Goal: Task Accomplishment & Management: Use online tool/utility

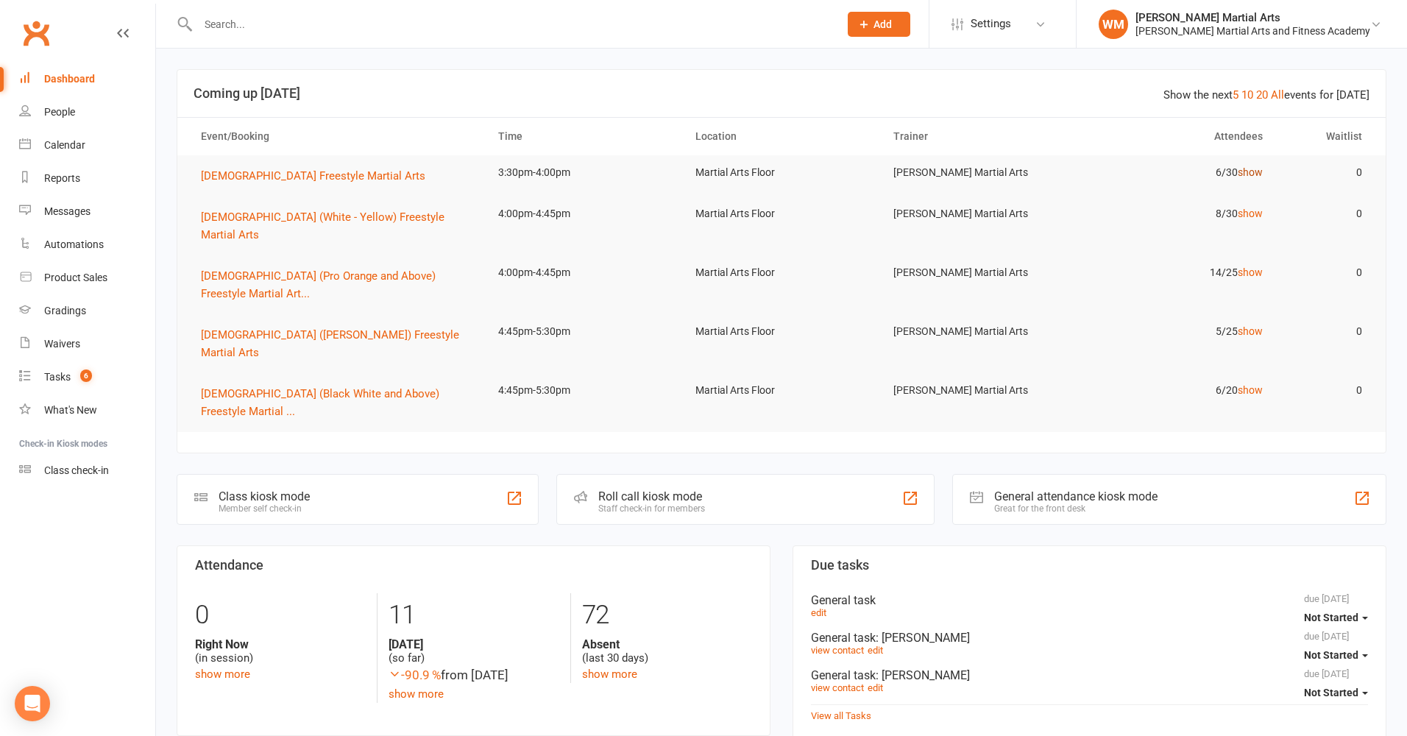
click at [1252, 175] on link "show" at bounding box center [1250, 172] width 25 height 12
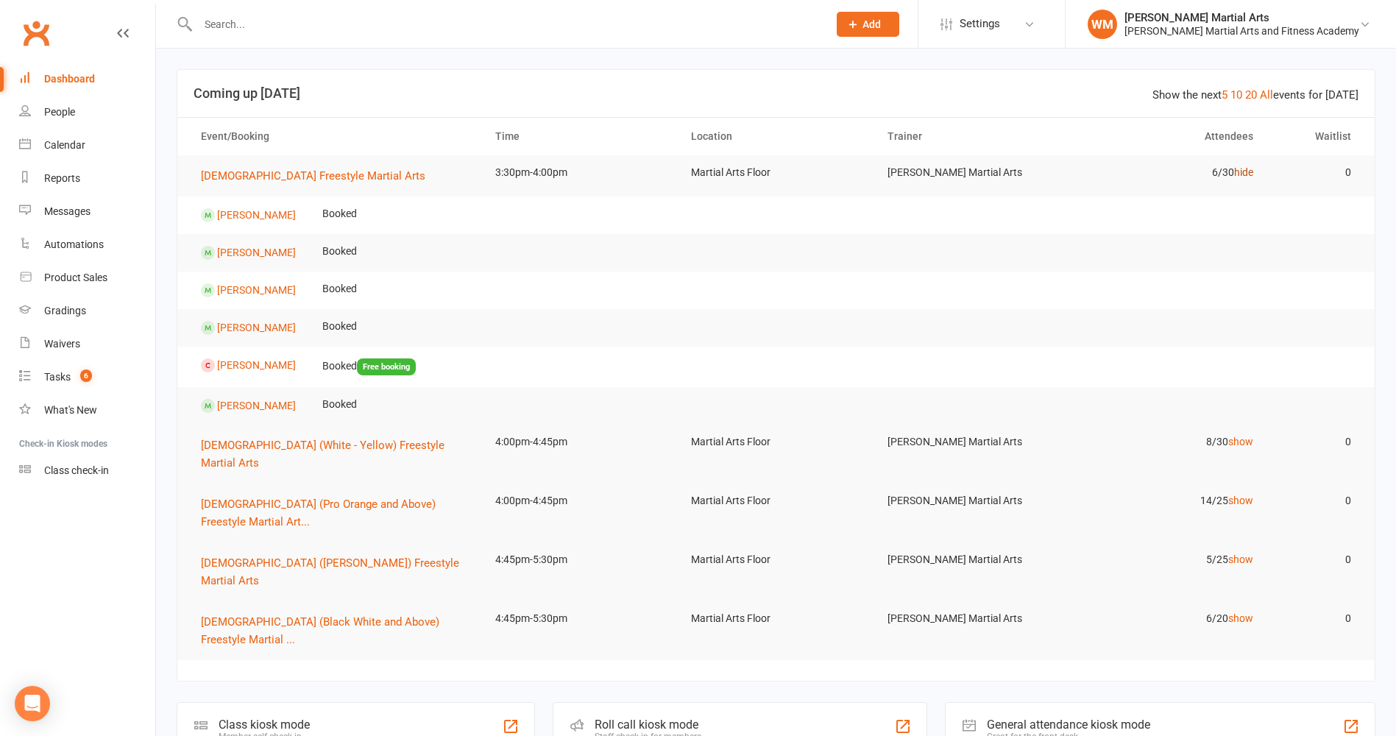
click at [1252, 175] on link "hide" at bounding box center [1243, 172] width 19 height 12
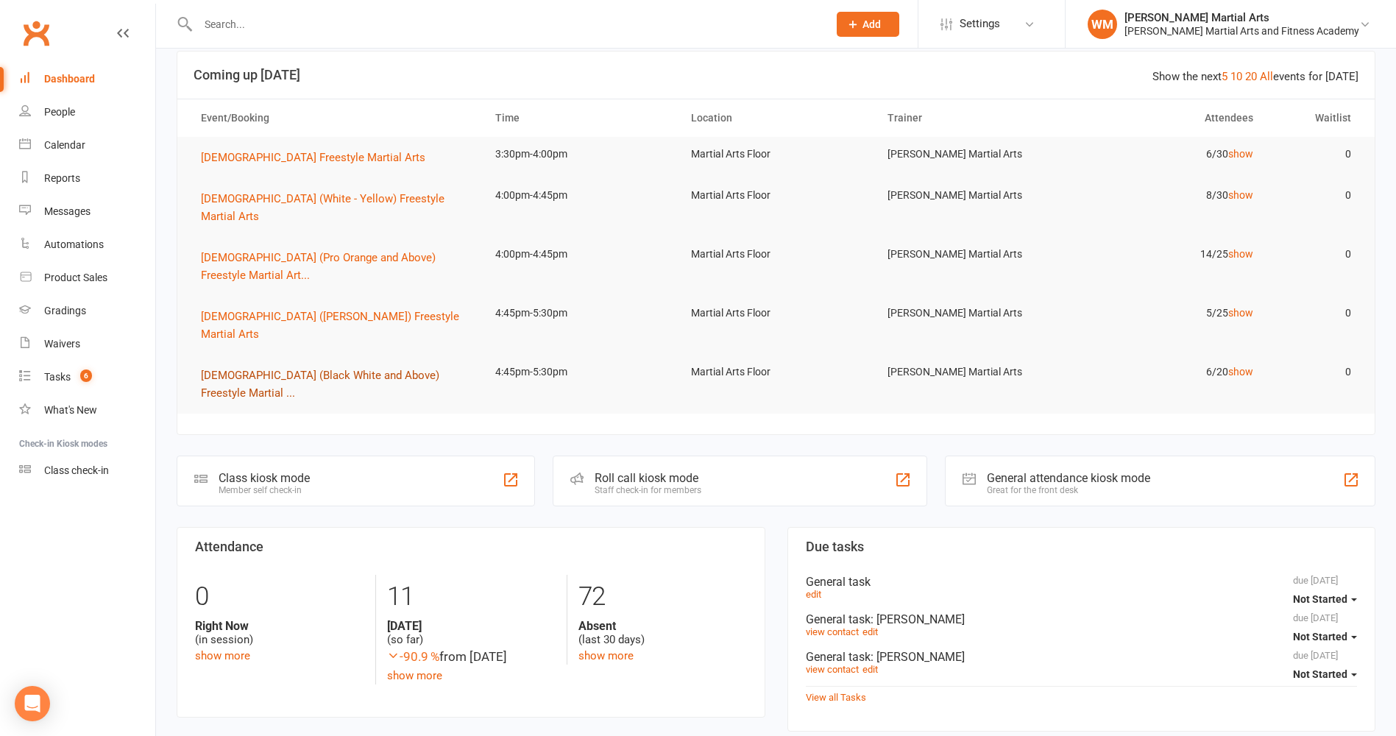
scroll to position [24, 0]
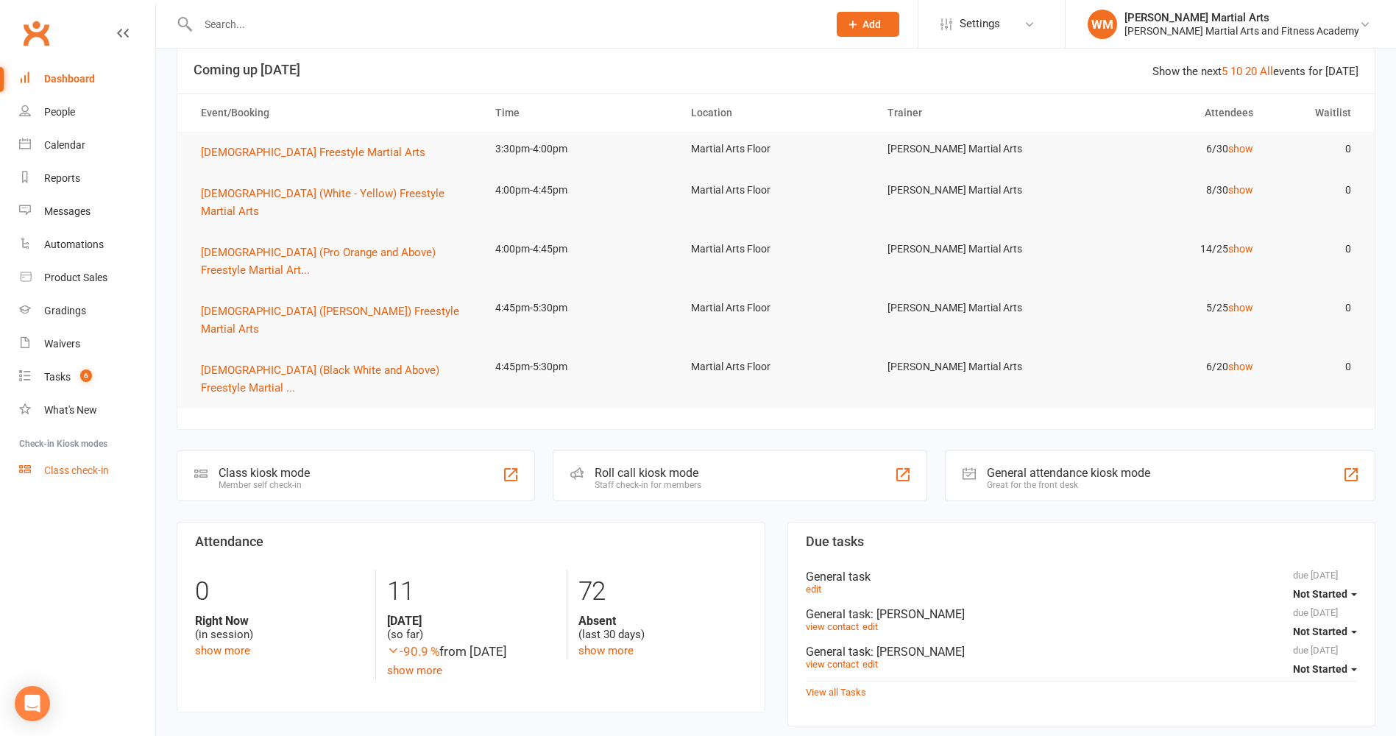
click at [62, 466] on div "Class check-in" at bounding box center [76, 470] width 65 height 12
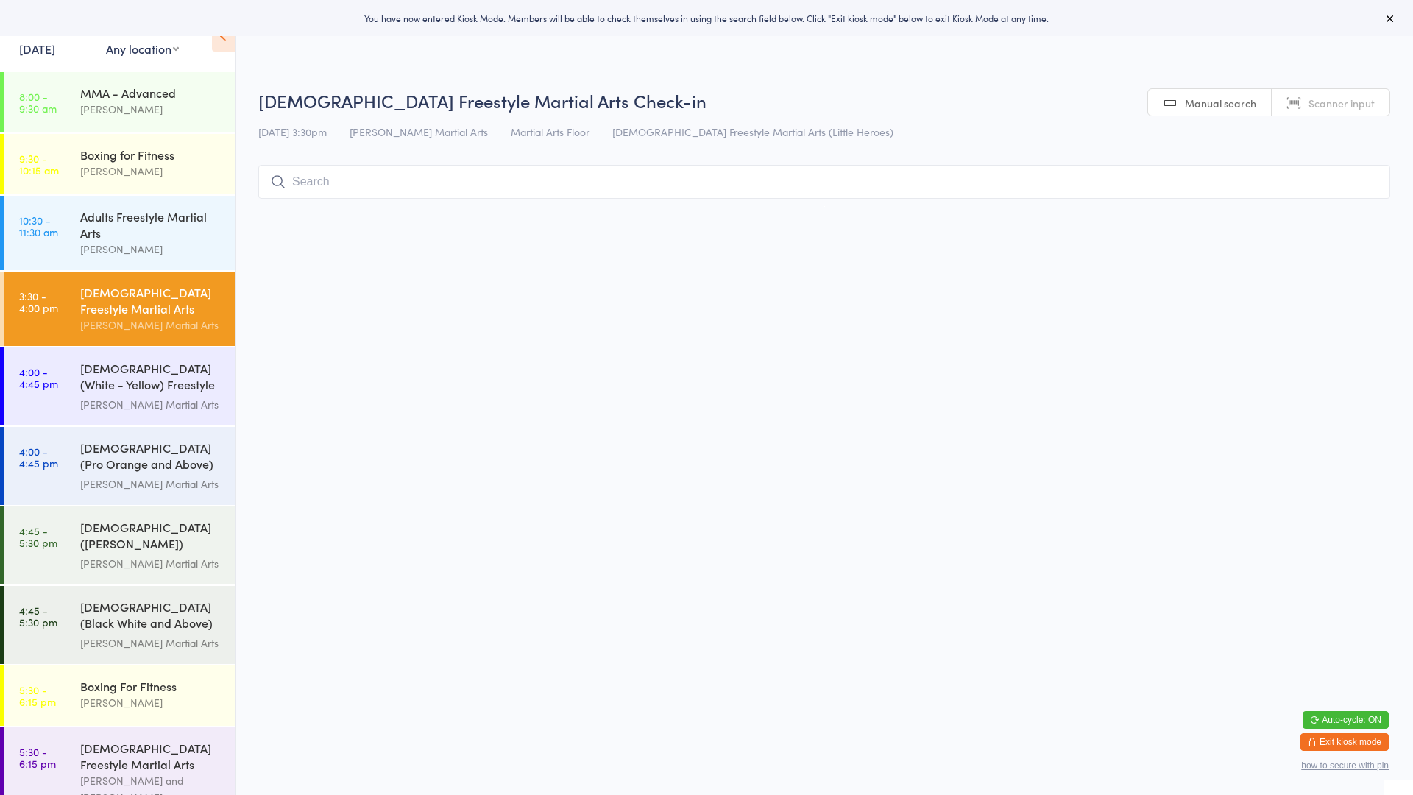
click at [151, 52] on select "Any location Martial Arts Floor MMA / BJJ Floor Cage Area" at bounding box center [142, 48] width 73 height 16
select select "0"
click at [106, 40] on select "Any location Martial Arts Floor MMA / BJJ Floor Cage Area" at bounding box center [142, 48] width 73 height 16
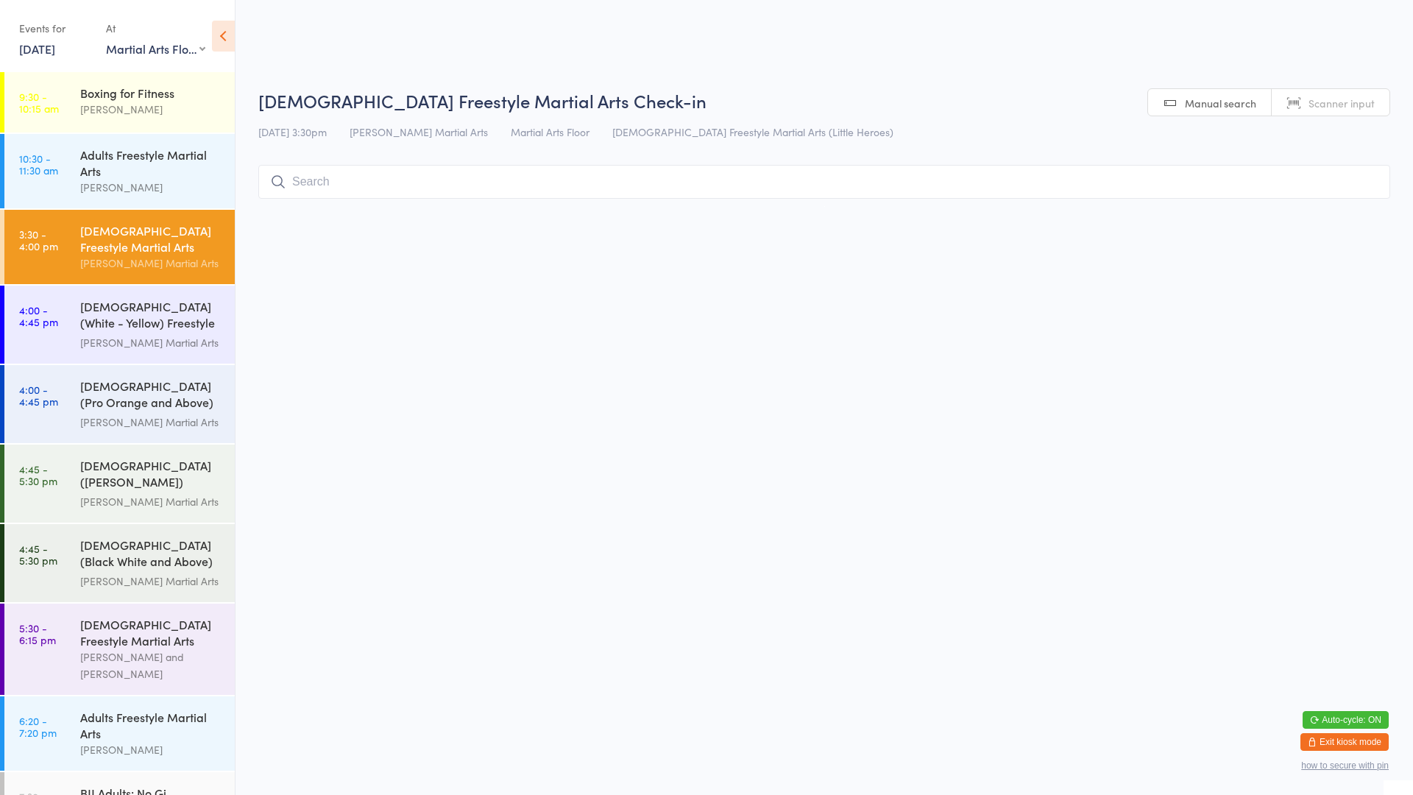
click at [322, 176] on input "search" at bounding box center [824, 182] width 1132 height 34
